Goal: Transaction & Acquisition: Purchase product/service

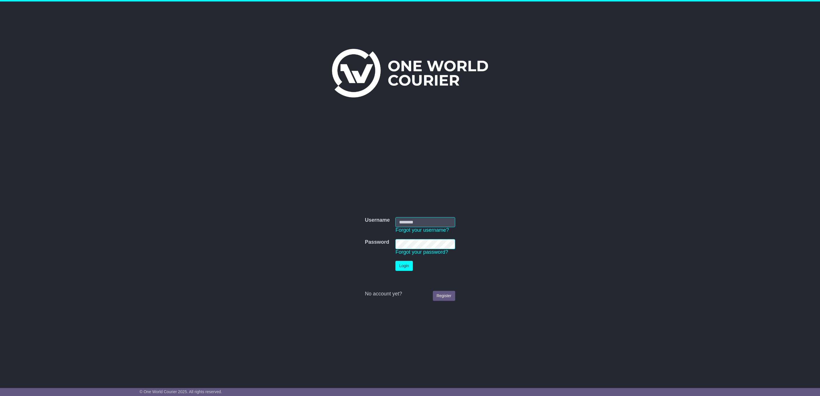
click at [405, 219] on input "Username" at bounding box center [425, 222] width 60 height 10
type input "**********"
click button "Login" at bounding box center [403, 266] width 17 height 10
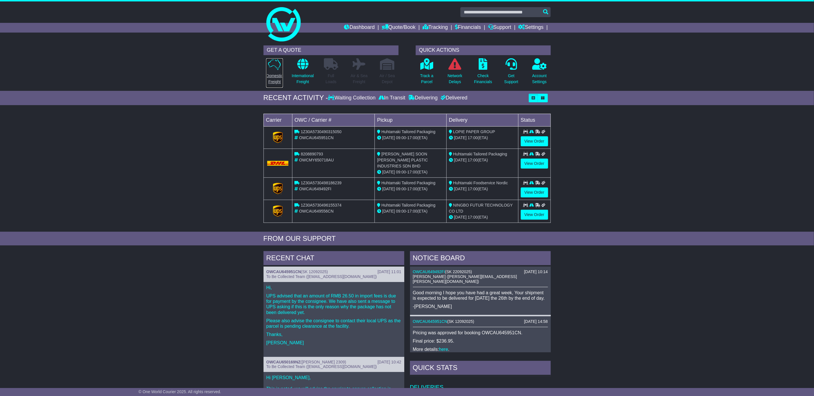
click at [281, 80] on p "Domestic Freight" at bounding box center [274, 79] width 17 height 12
